Goal: Communication & Community: Ask a question

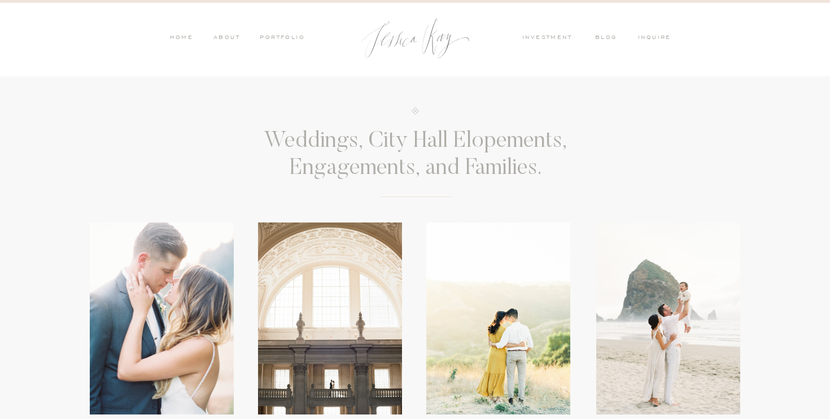
click at [662, 41] on nav "inquire" at bounding box center [657, 38] width 38 height 10
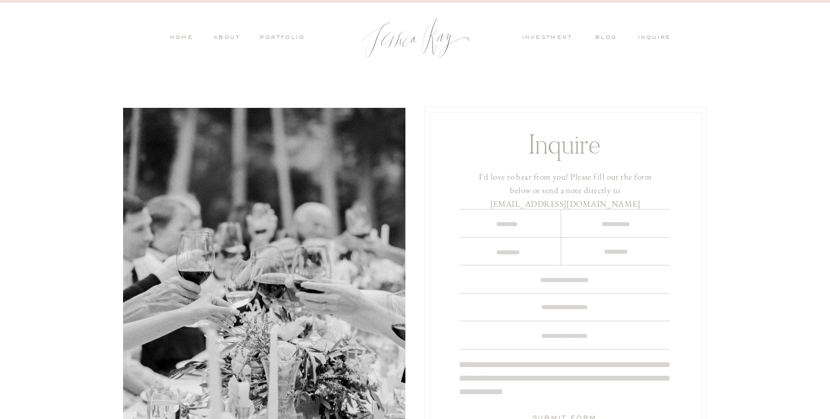
click at [513, 225] on textarea at bounding box center [506, 225] width 75 height 12
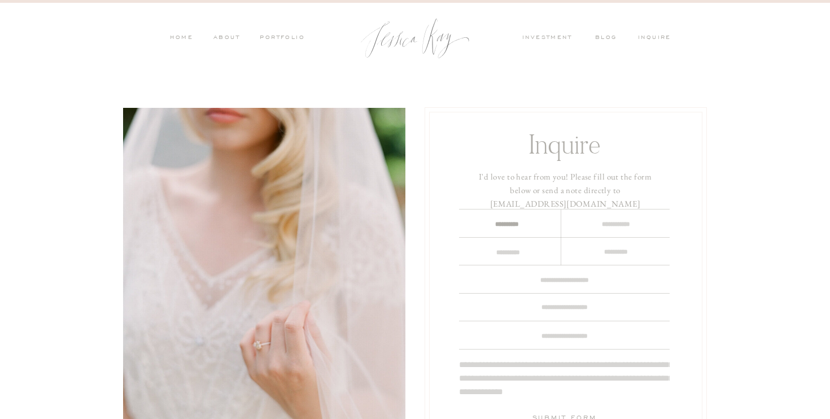
type textarea "**********"
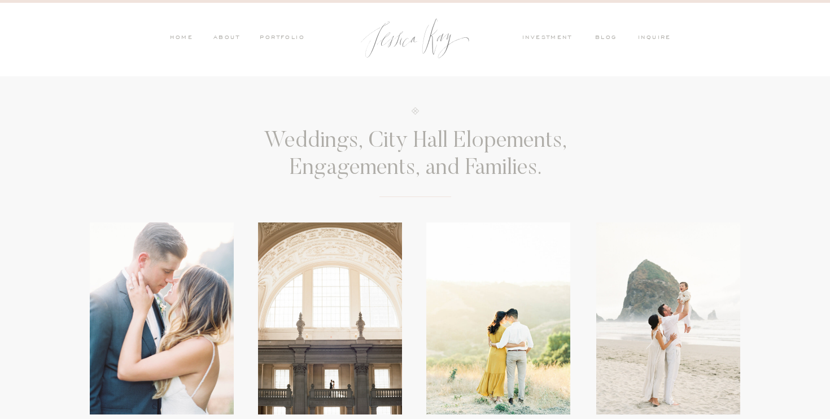
click at [286, 36] on nav "PORTFOLIO" at bounding box center [281, 38] width 47 height 10
click at [291, 40] on nav "PORTFOLIO" at bounding box center [281, 38] width 47 height 10
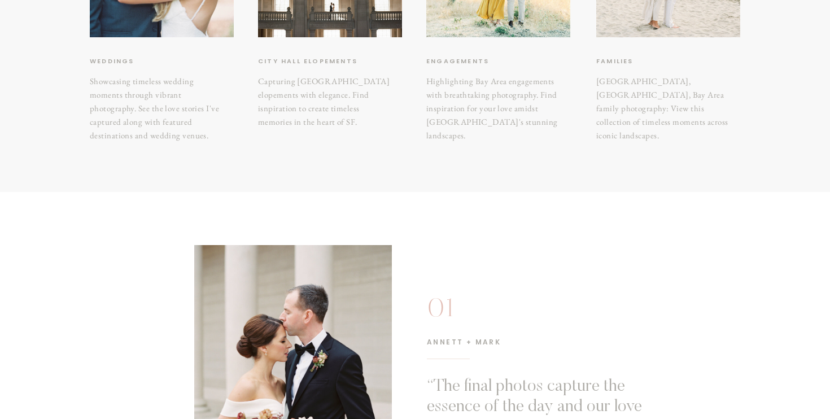
scroll to position [252, 0]
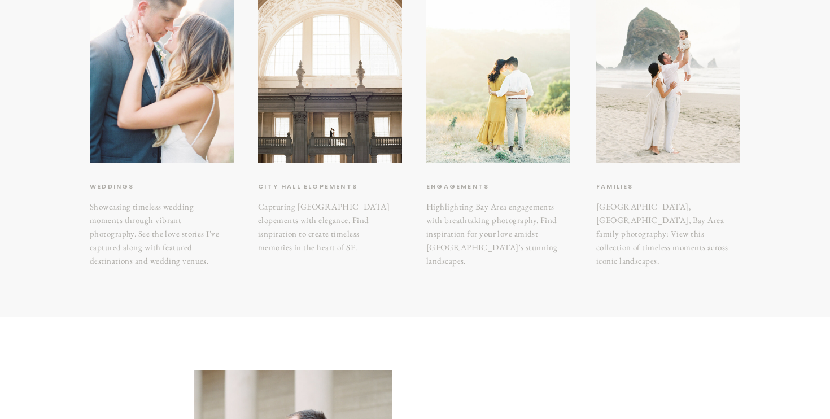
click at [470, 128] on div at bounding box center [498, 67] width 144 height 192
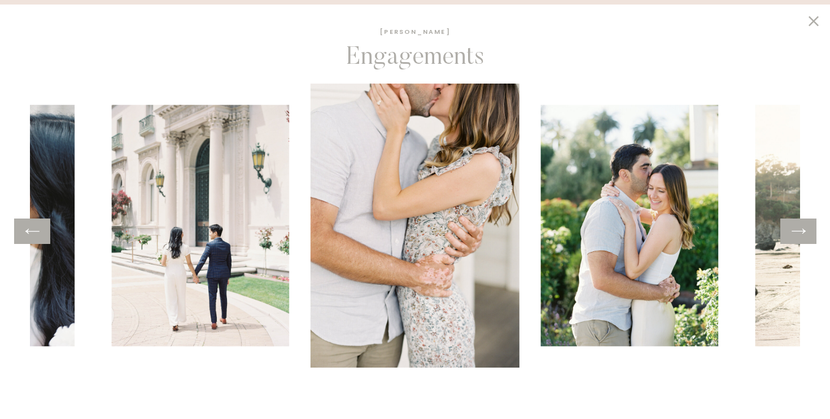
scroll to position [524, 0]
